Goal: Information Seeking & Learning: Learn about a topic

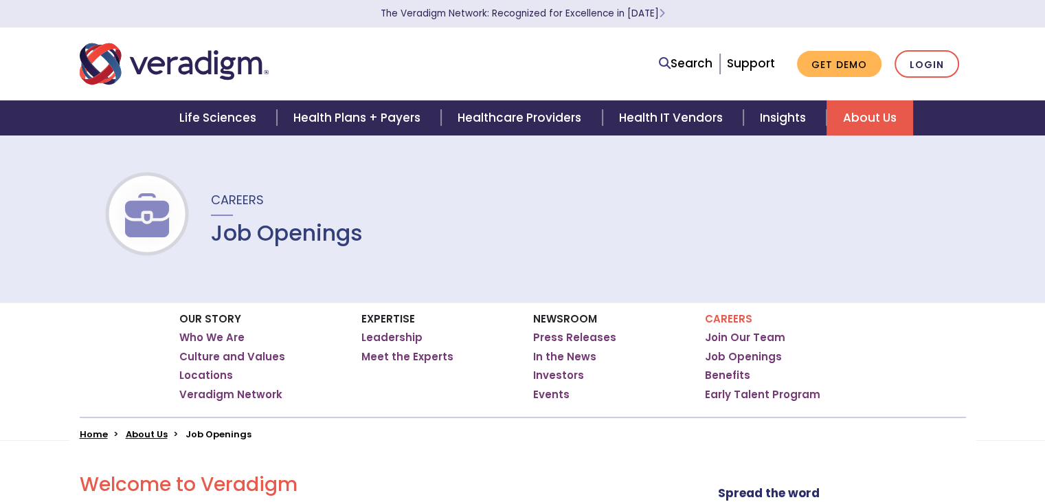
scroll to position [206, 0]
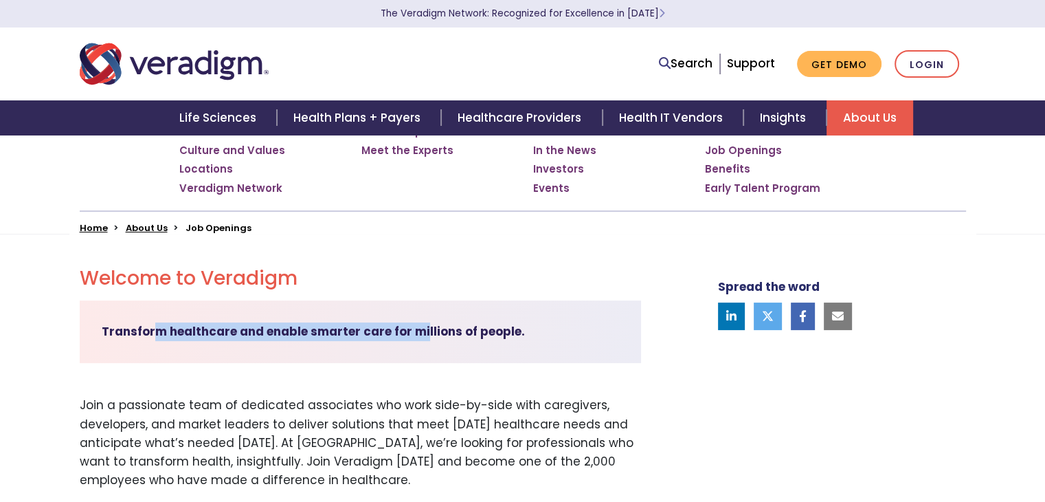
drag, startPoint x: 154, startPoint y: 327, endPoint x: 452, endPoint y: 331, distance: 298.3
click at [425, 327] on strong "Transform healthcare and enable smarter care for millions of people." at bounding box center [313, 331] width 423 height 16
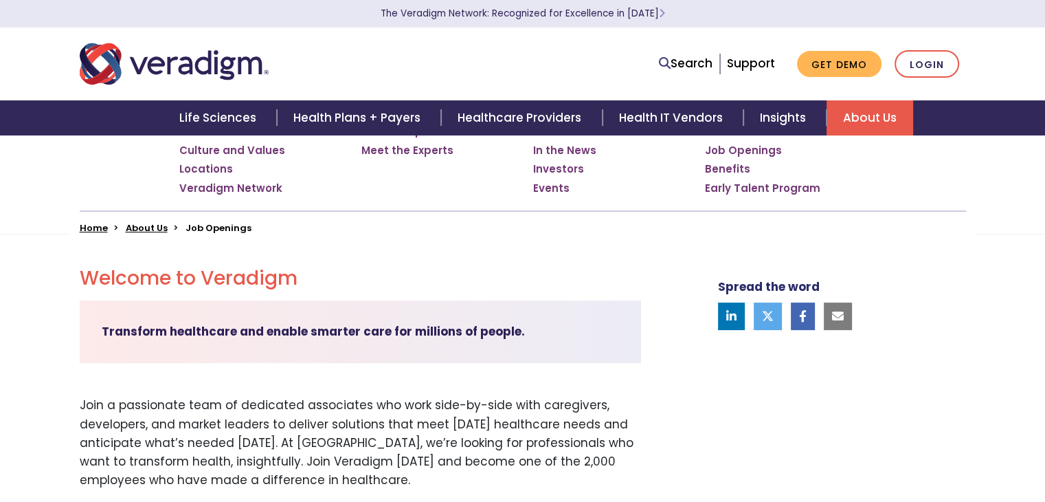
click at [506, 339] on strong "Transform healthcare and enable smarter care for millions of people." at bounding box center [313, 331] width 423 height 16
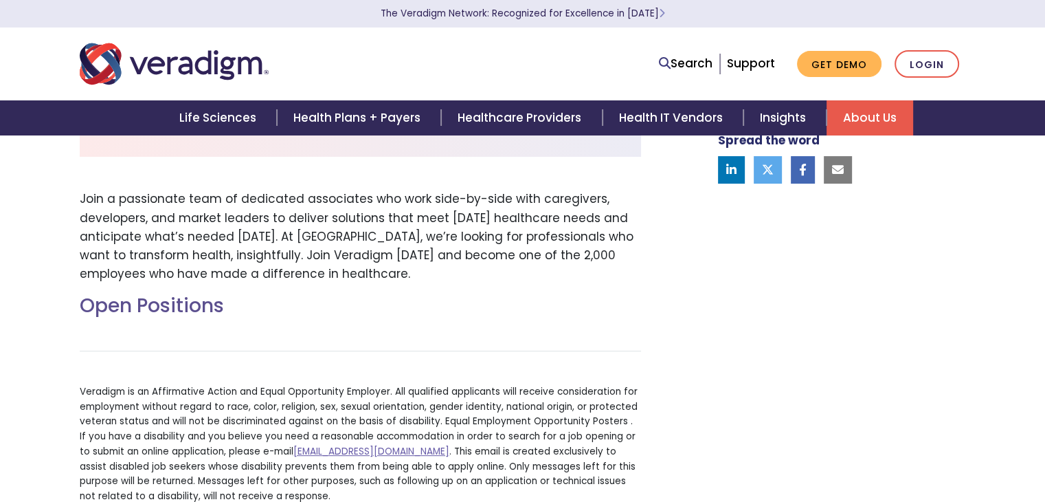
scroll to position [618, 0]
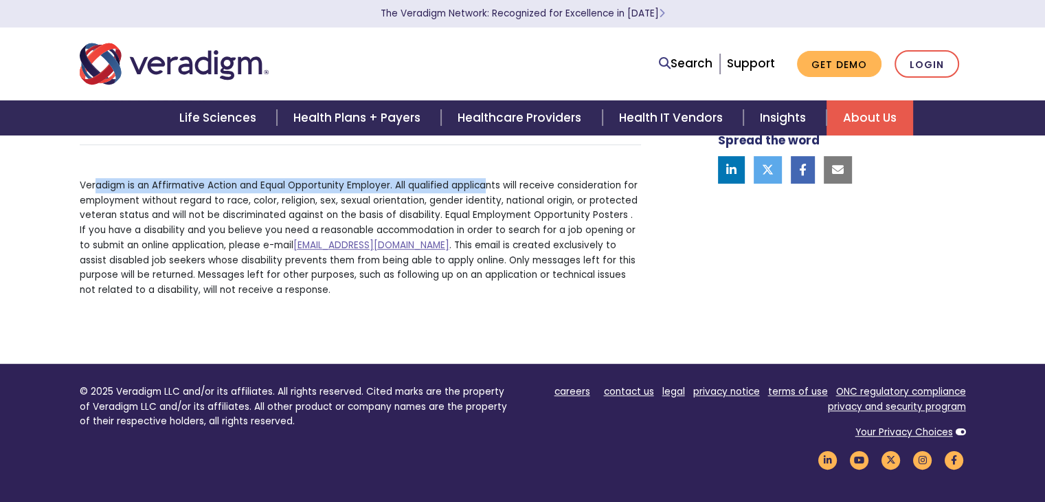
drag, startPoint x: 96, startPoint y: 192, endPoint x: 486, endPoint y: 192, distance: 389.6
click at [486, 192] on p "Veradigm is an Affirmative Action and Equal Opportunity Employer. All qualified…" at bounding box center [360, 238] width 561 height 120
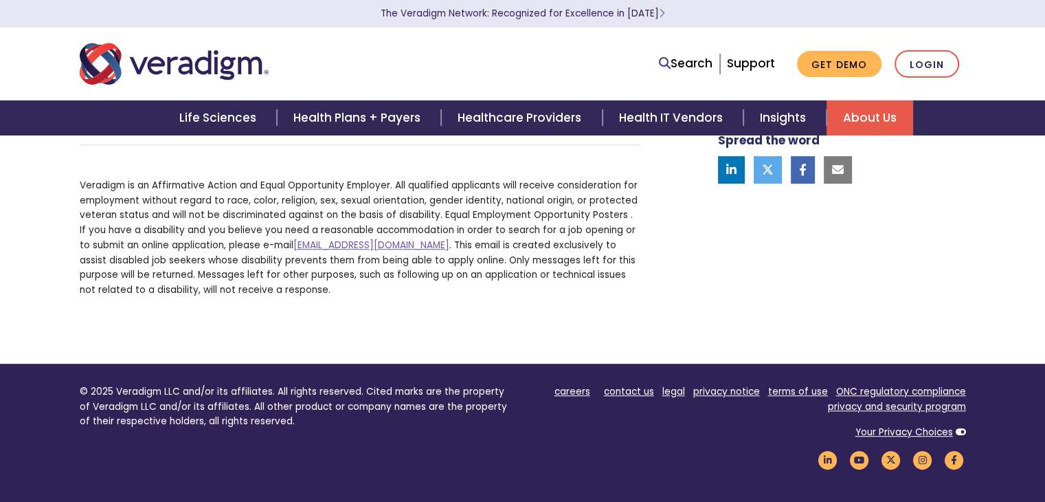
click at [501, 193] on p "Veradigm is an Affirmative Action and Equal Opportunity Employer. All qualified…" at bounding box center [360, 238] width 561 height 120
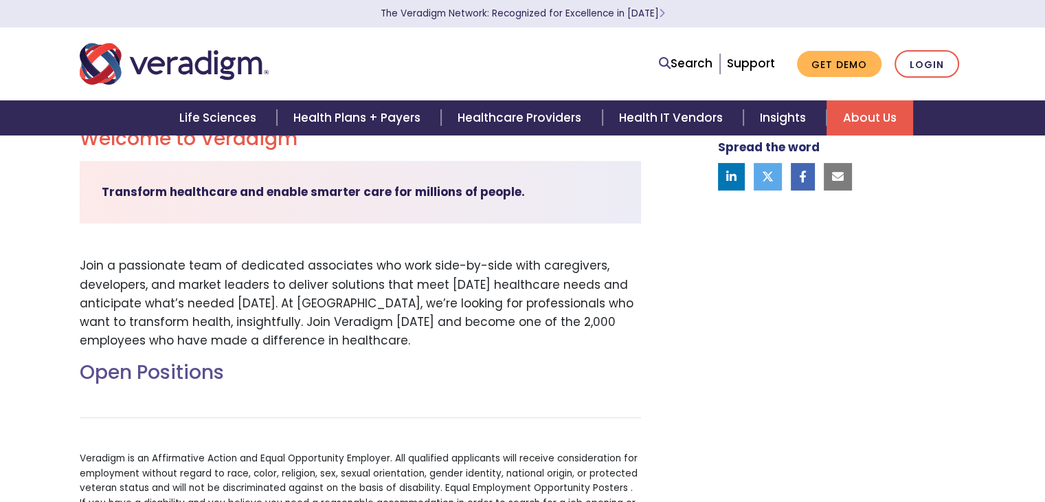
scroll to position [0, 0]
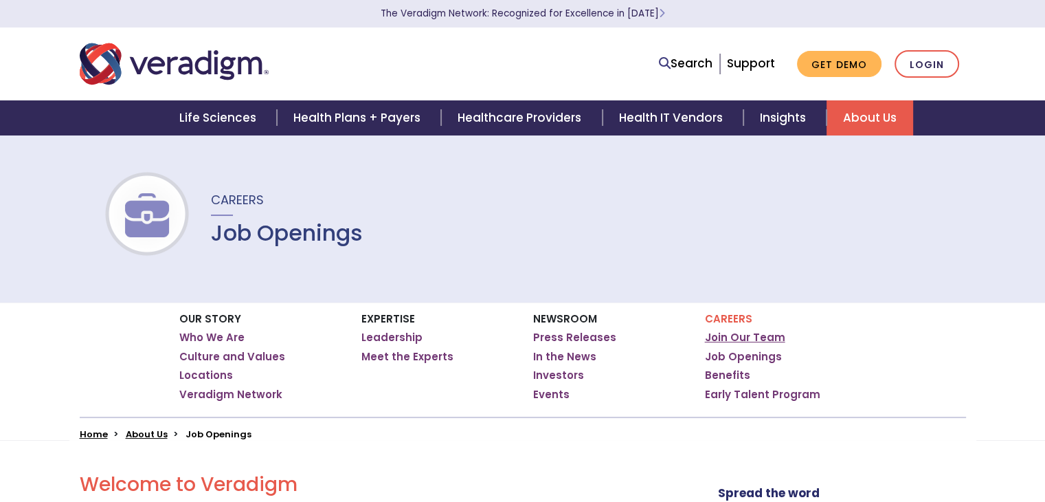
click at [750, 336] on link "Join Our Team" at bounding box center [745, 338] width 80 height 14
click at [749, 353] on link "Job Openings" at bounding box center [743, 357] width 77 height 14
click at [737, 336] on link "Join Our Team" at bounding box center [745, 338] width 80 height 14
click at [750, 355] on link "Job Openings" at bounding box center [743, 357] width 77 height 14
click at [392, 437] on ul "Home About Us Job Openings" at bounding box center [523, 434] width 886 height 11
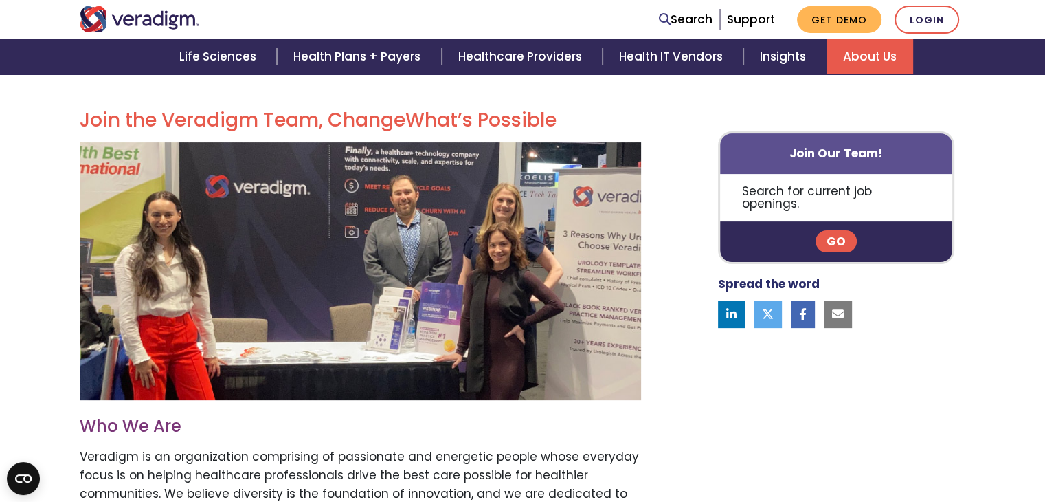
scroll to position [412, 0]
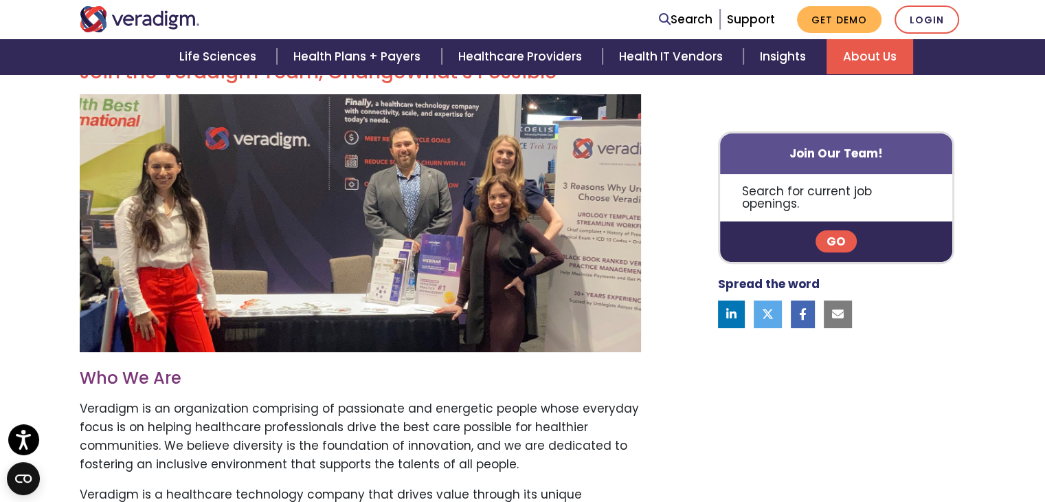
click at [844, 231] on link "Go" at bounding box center [836, 242] width 41 height 22
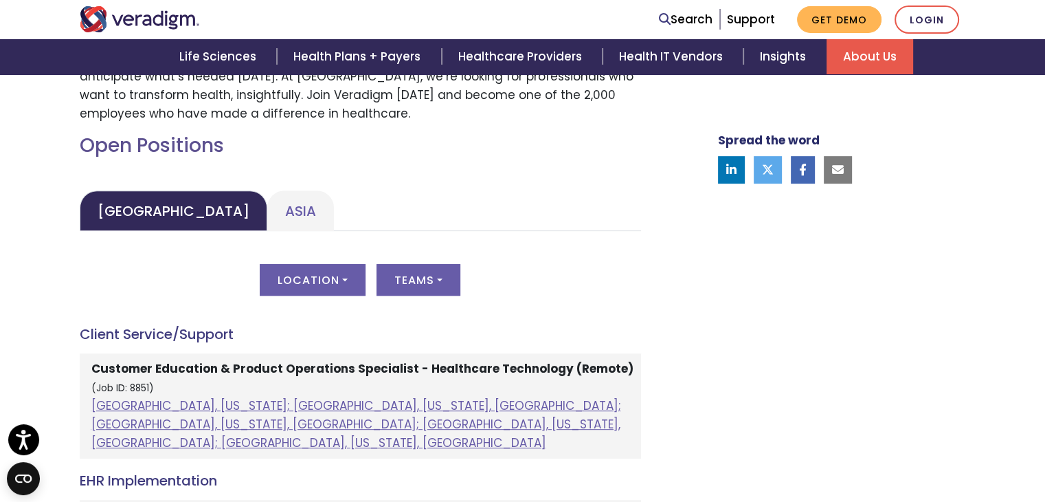
scroll to position [618, 0]
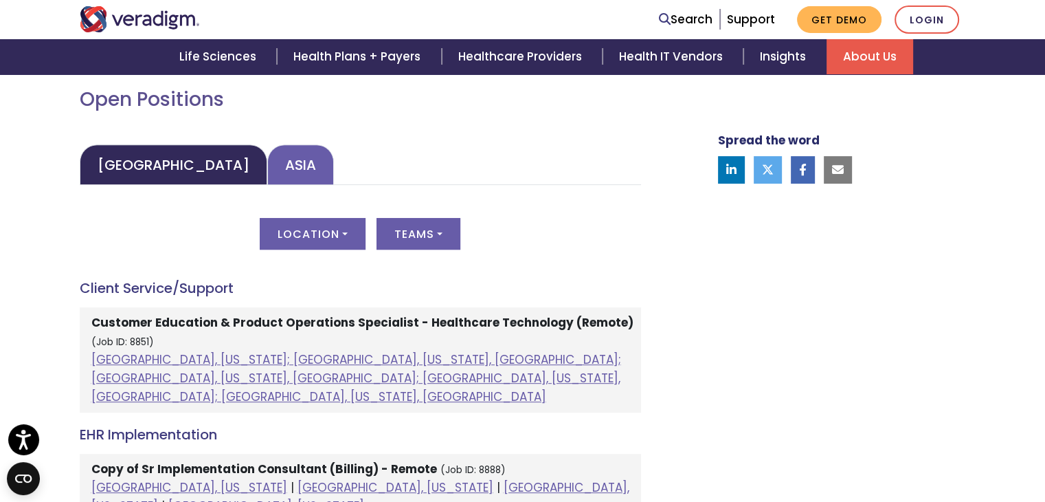
click at [267, 149] on link "Asia" at bounding box center [300, 164] width 67 height 41
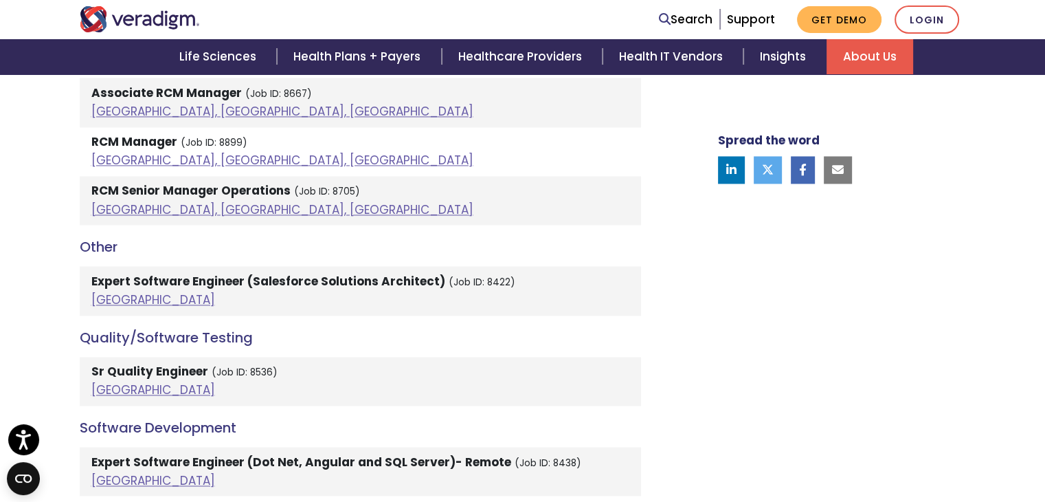
scroll to position [2268, 0]
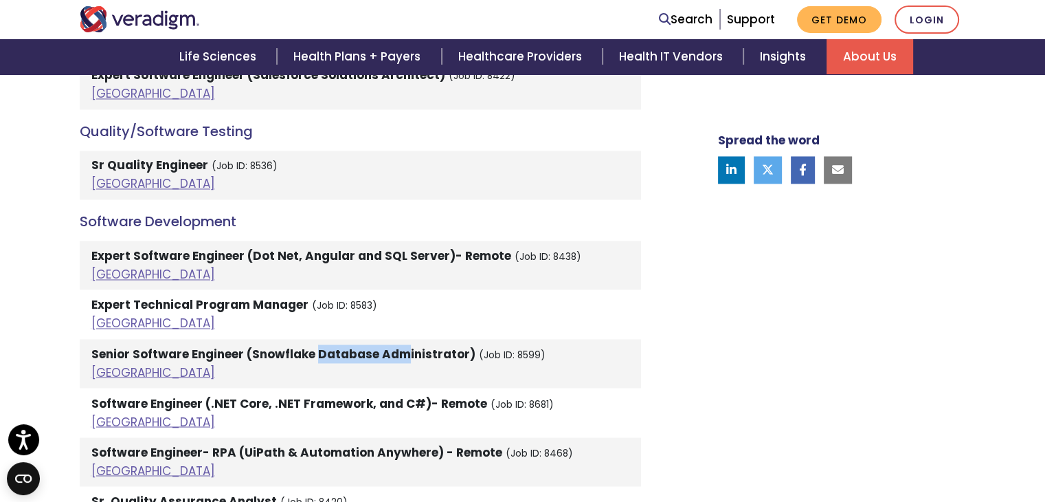
drag, startPoint x: 317, startPoint y: 333, endPoint x: 404, endPoint y: 333, distance: 86.6
click at [404, 345] on strong "Senior Software Engineer (Snowflake Database Administrator)" at bounding box center [283, 353] width 384 height 16
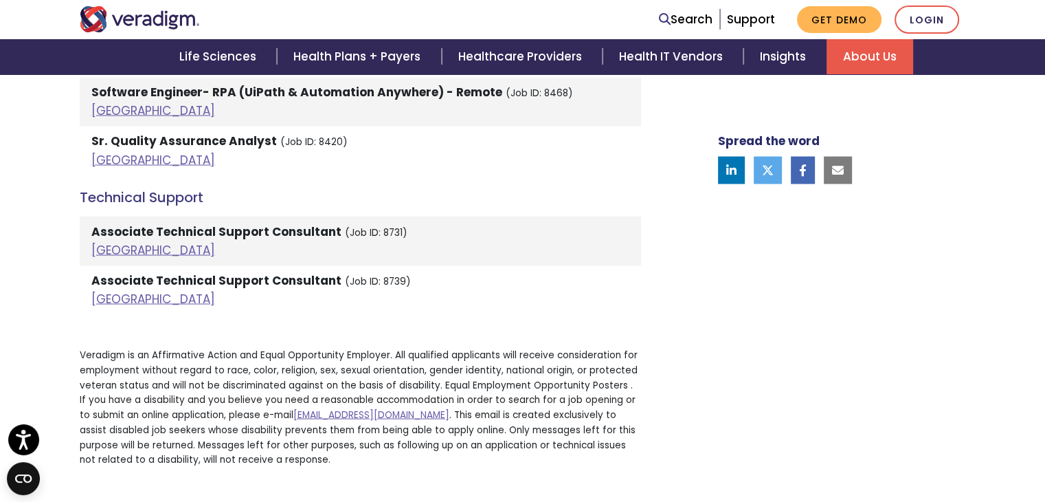
scroll to position [2680, 0]
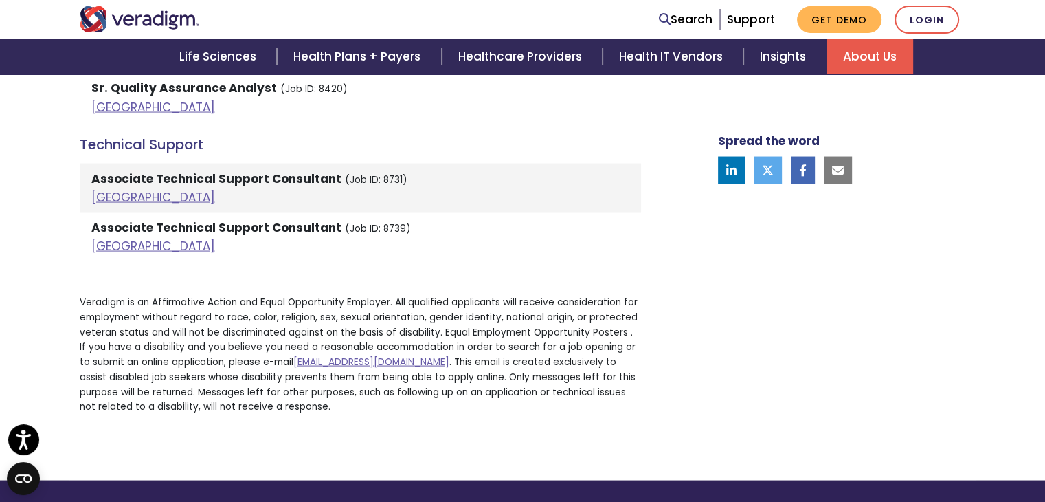
click at [261, 170] on strong "Associate Technical Support Consultant" at bounding box center [216, 178] width 250 height 16
click at [105, 238] on link "[GEOGRAPHIC_DATA]" at bounding box center [153, 246] width 124 height 16
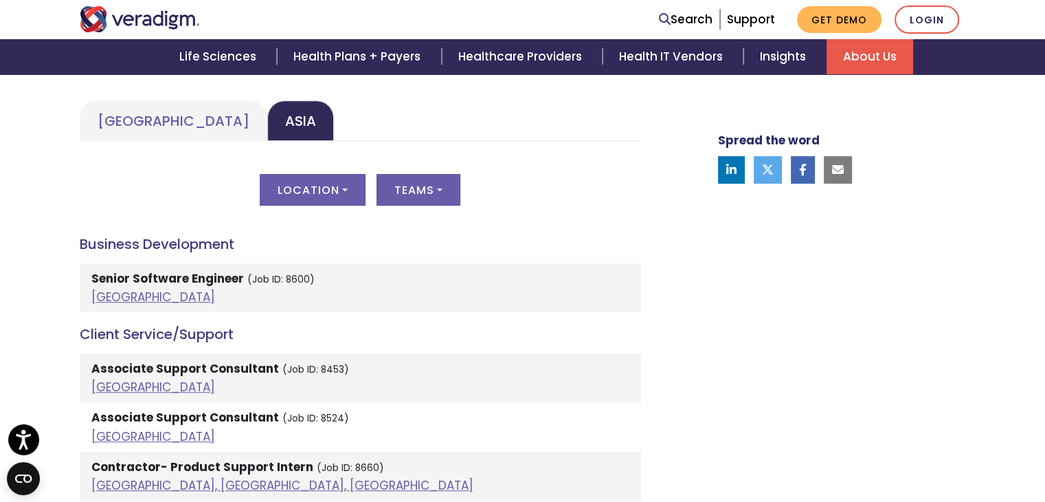
scroll to position [618, 0]
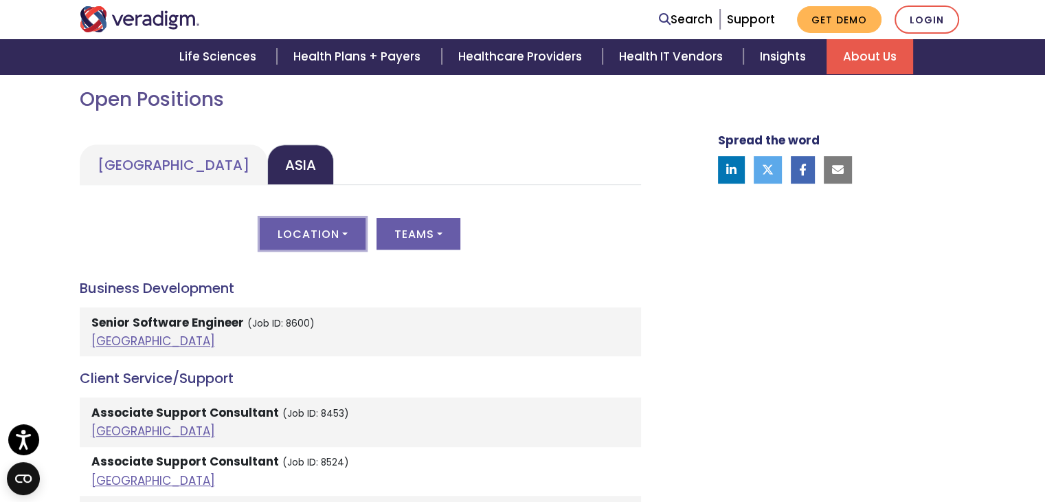
click at [349, 238] on button "Location" at bounding box center [313, 234] width 106 height 32
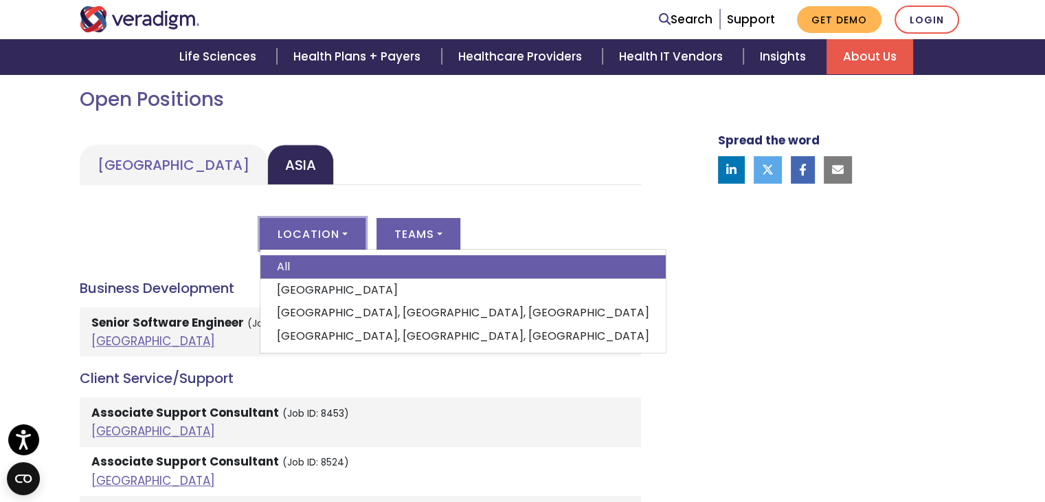
click at [349, 238] on button "Location" at bounding box center [313, 234] width 106 height 32
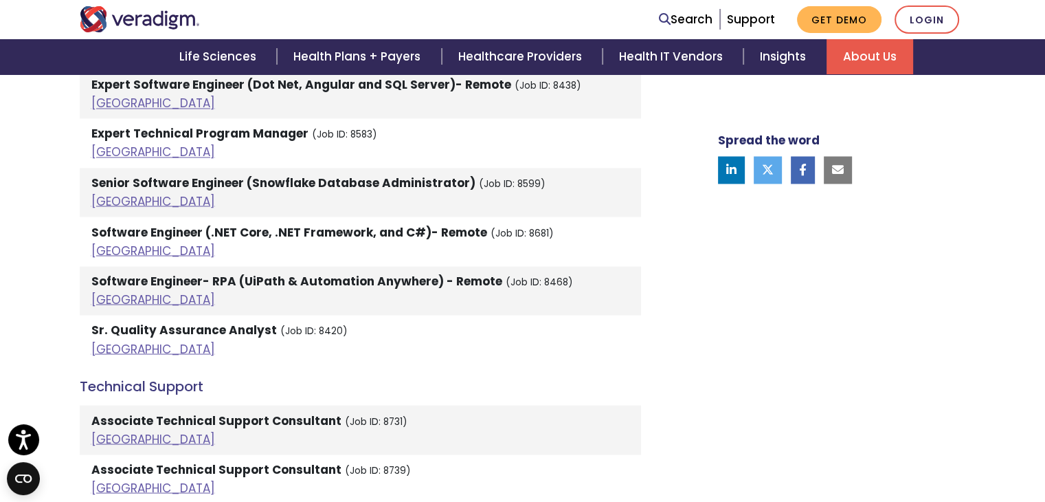
scroll to position [2474, 0]
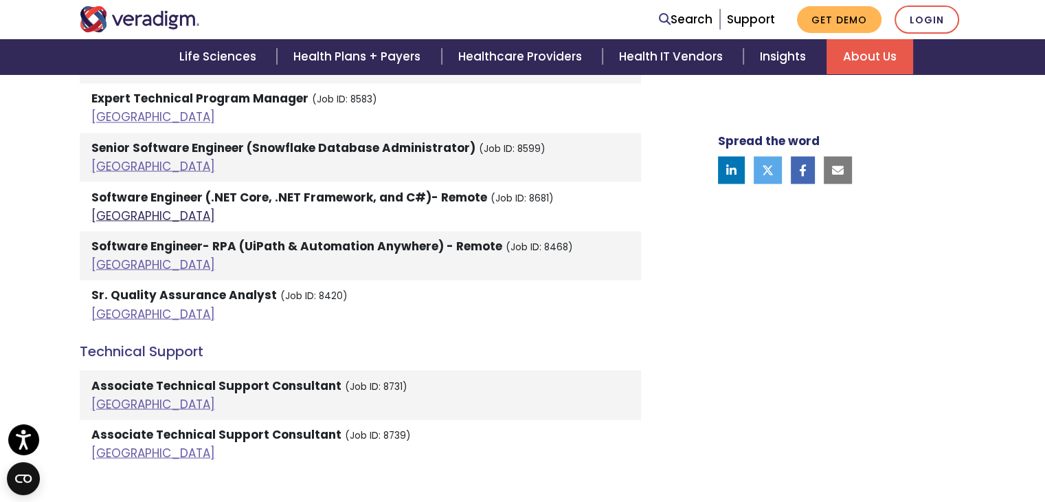
click at [110, 207] on link "[GEOGRAPHIC_DATA]" at bounding box center [153, 215] width 124 height 16
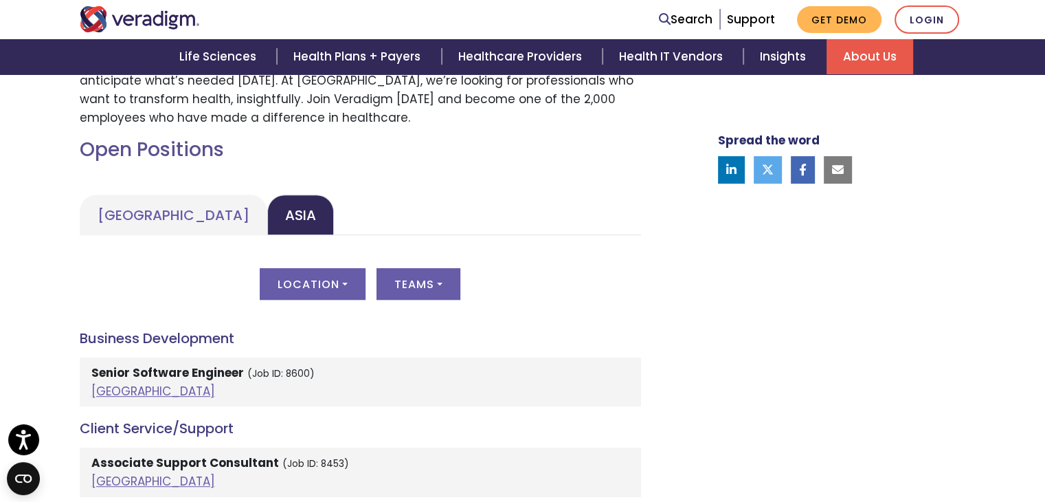
scroll to position [618, 0]
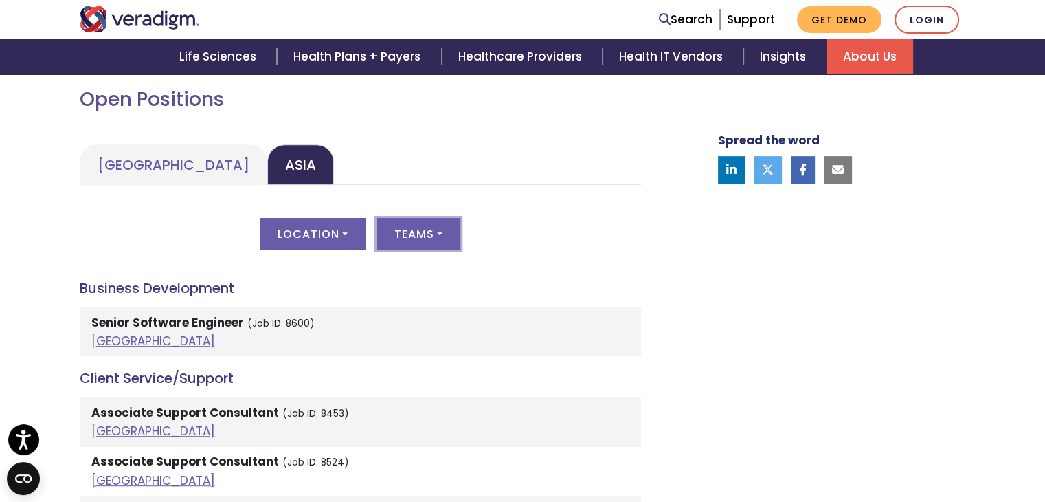
click at [385, 226] on button "Teams" at bounding box center [419, 234] width 84 height 32
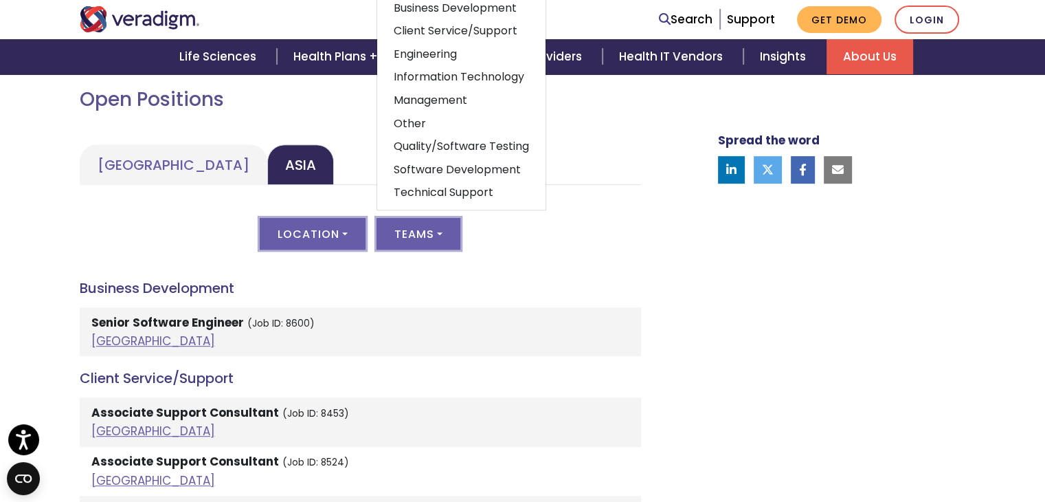
click at [312, 227] on button "Location" at bounding box center [313, 234] width 106 height 32
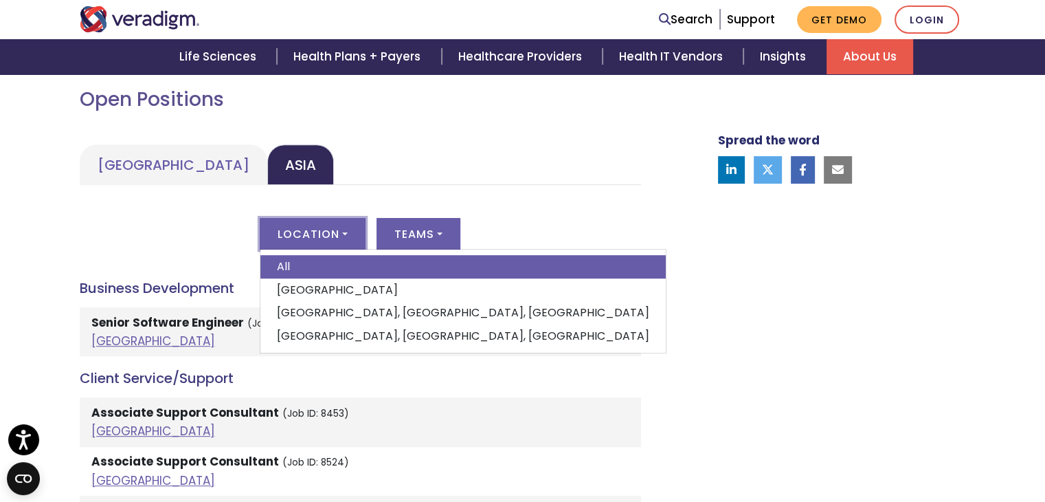
click at [371, 179] on ul "United States Asia" at bounding box center [360, 164] width 561 height 41
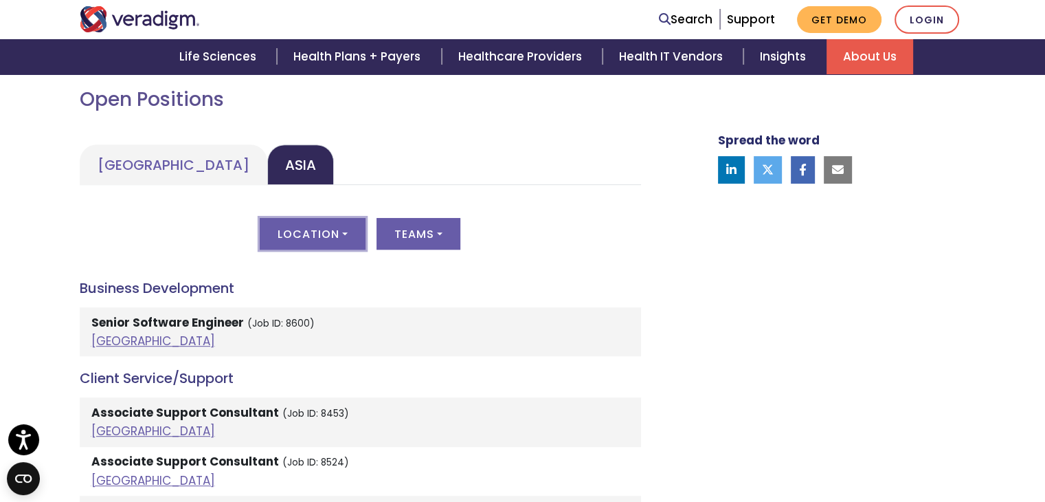
click at [329, 229] on button "Location" at bounding box center [313, 234] width 106 height 32
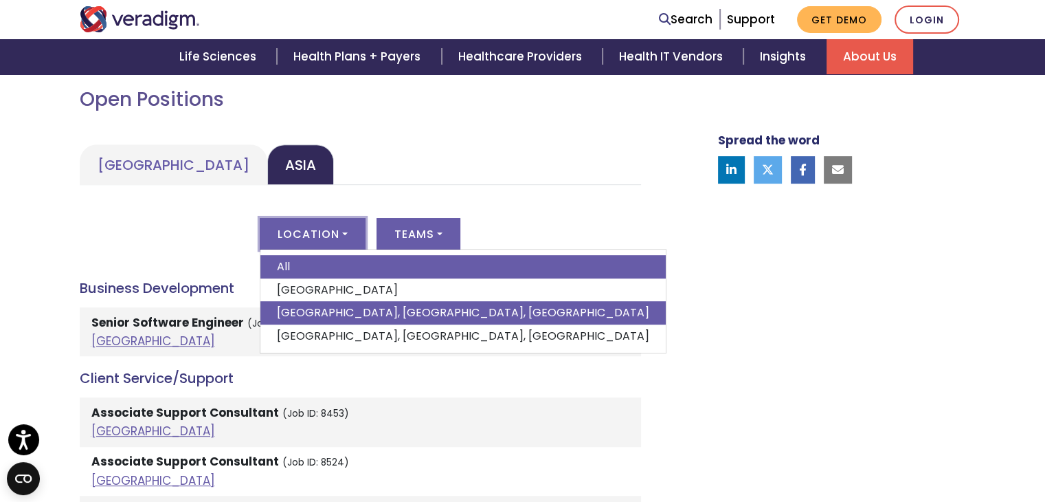
click at [304, 306] on link "[GEOGRAPHIC_DATA], [GEOGRAPHIC_DATA], [GEOGRAPHIC_DATA]" at bounding box center [462, 312] width 405 height 23
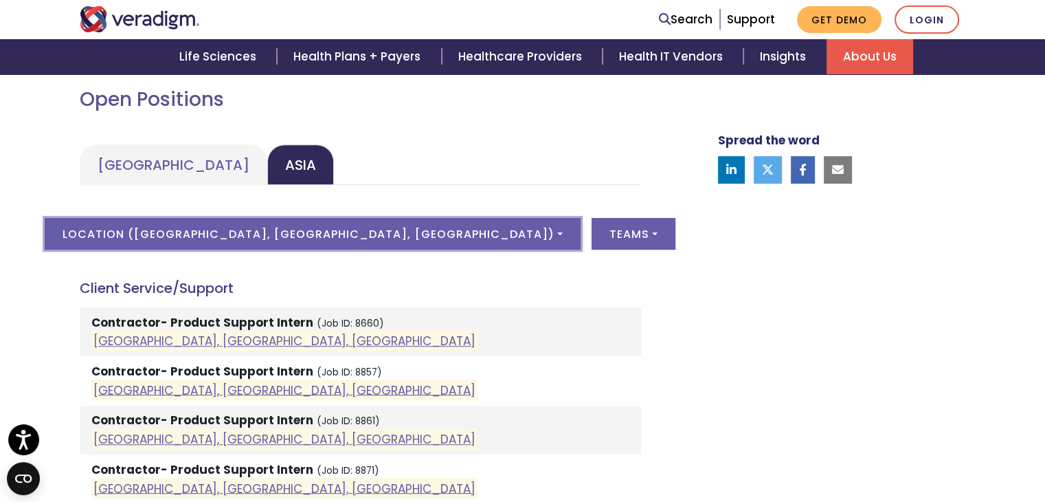
click at [375, 234] on button "Location ( Pune, Maharashtra, India )" at bounding box center [312, 234] width 535 height 32
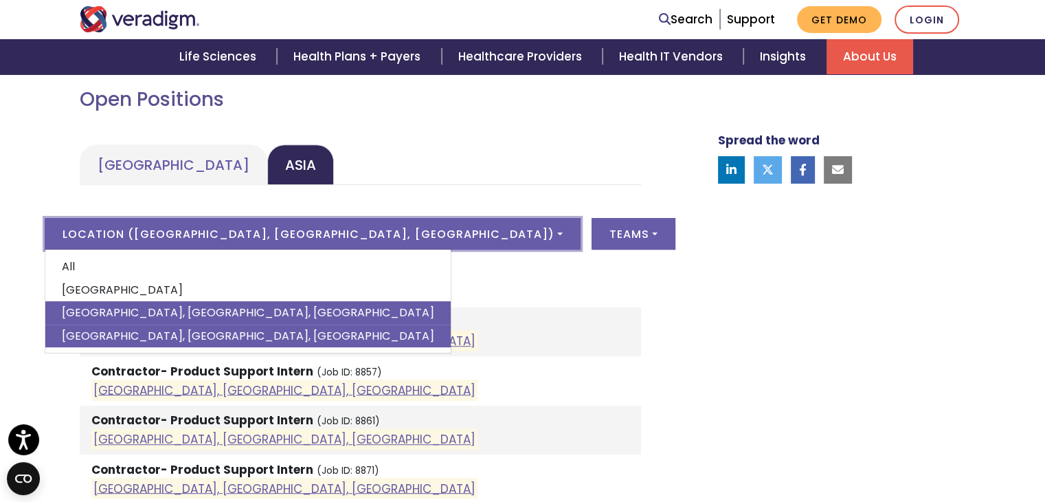
click at [283, 331] on link "[GEOGRAPHIC_DATA], [GEOGRAPHIC_DATA], [GEOGRAPHIC_DATA]" at bounding box center [247, 335] width 405 height 23
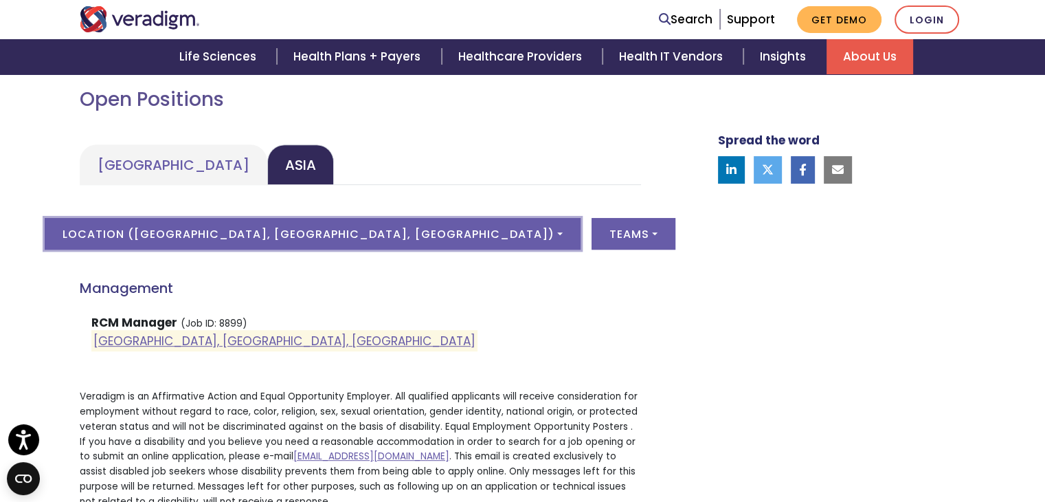
click at [379, 226] on button "Location ( Vadodara, Gujarat, India )" at bounding box center [312, 234] width 535 height 32
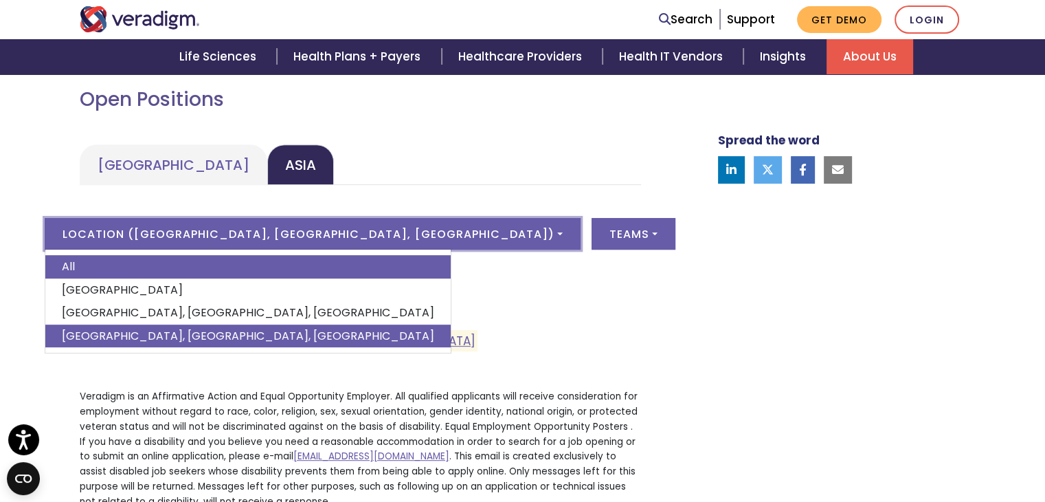
click at [228, 271] on link "All" at bounding box center [247, 266] width 405 height 23
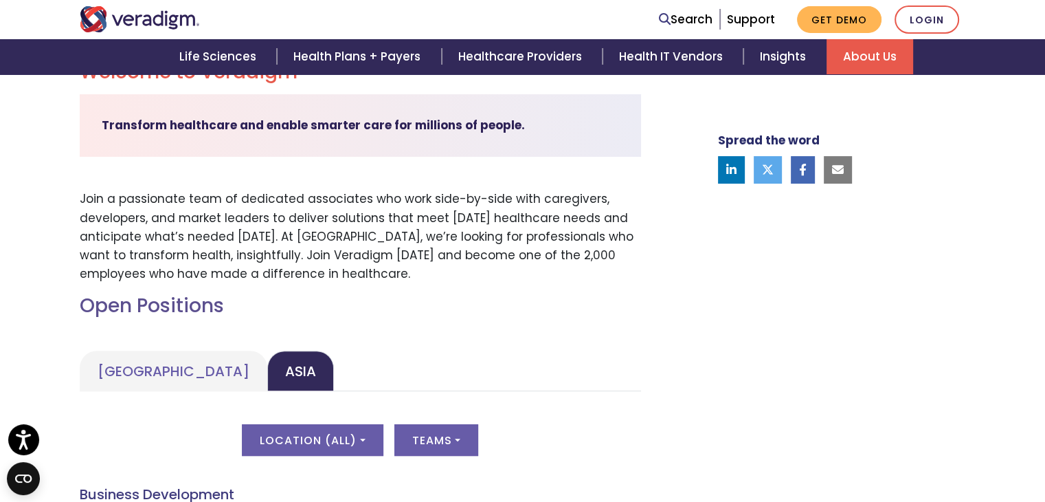
scroll to position [0, 0]
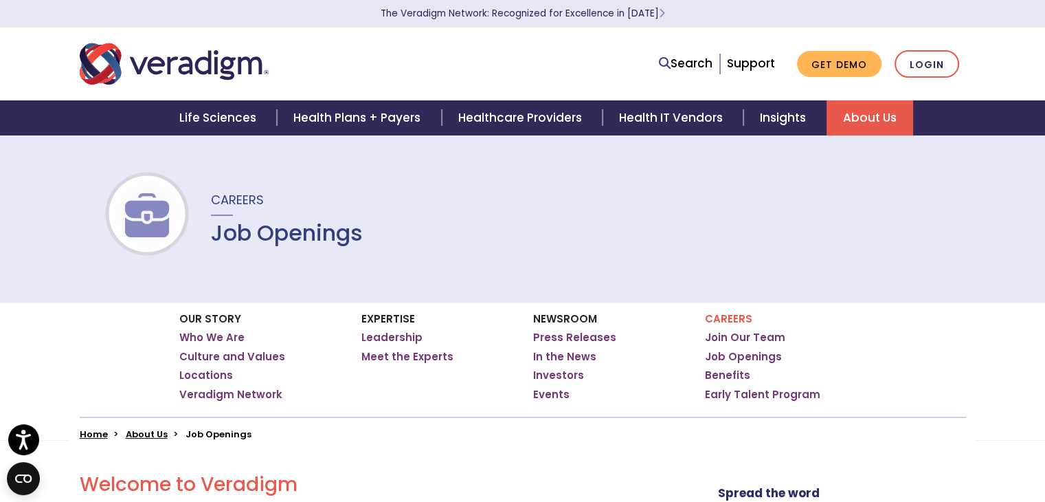
drag, startPoint x: 134, startPoint y: 178, endPoint x: 149, endPoint y: 245, distance: 69.0
click at [149, 245] on div at bounding box center [147, 219] width 88 height 168
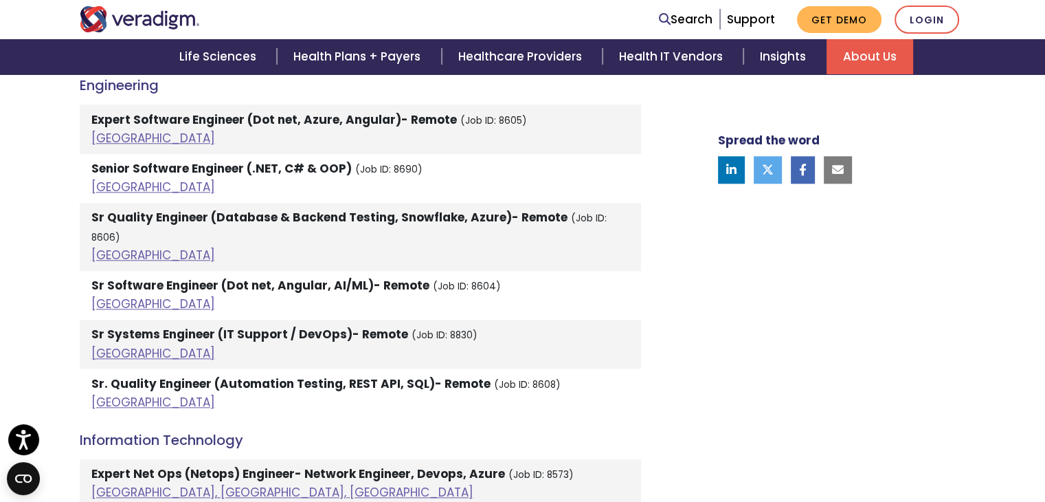
scroll to position [1649, 0]
